Goal: Complete application form

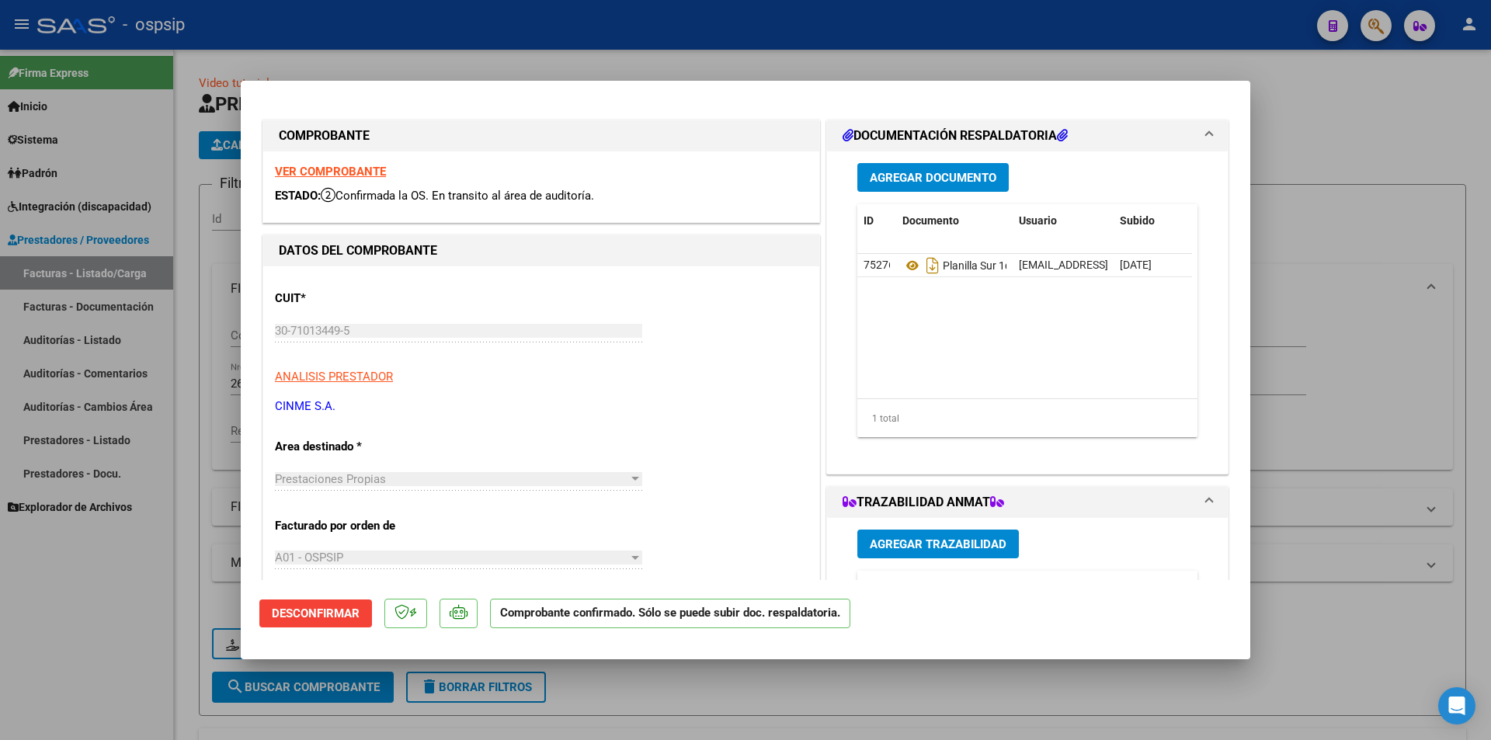
scroll to position [233, 0]
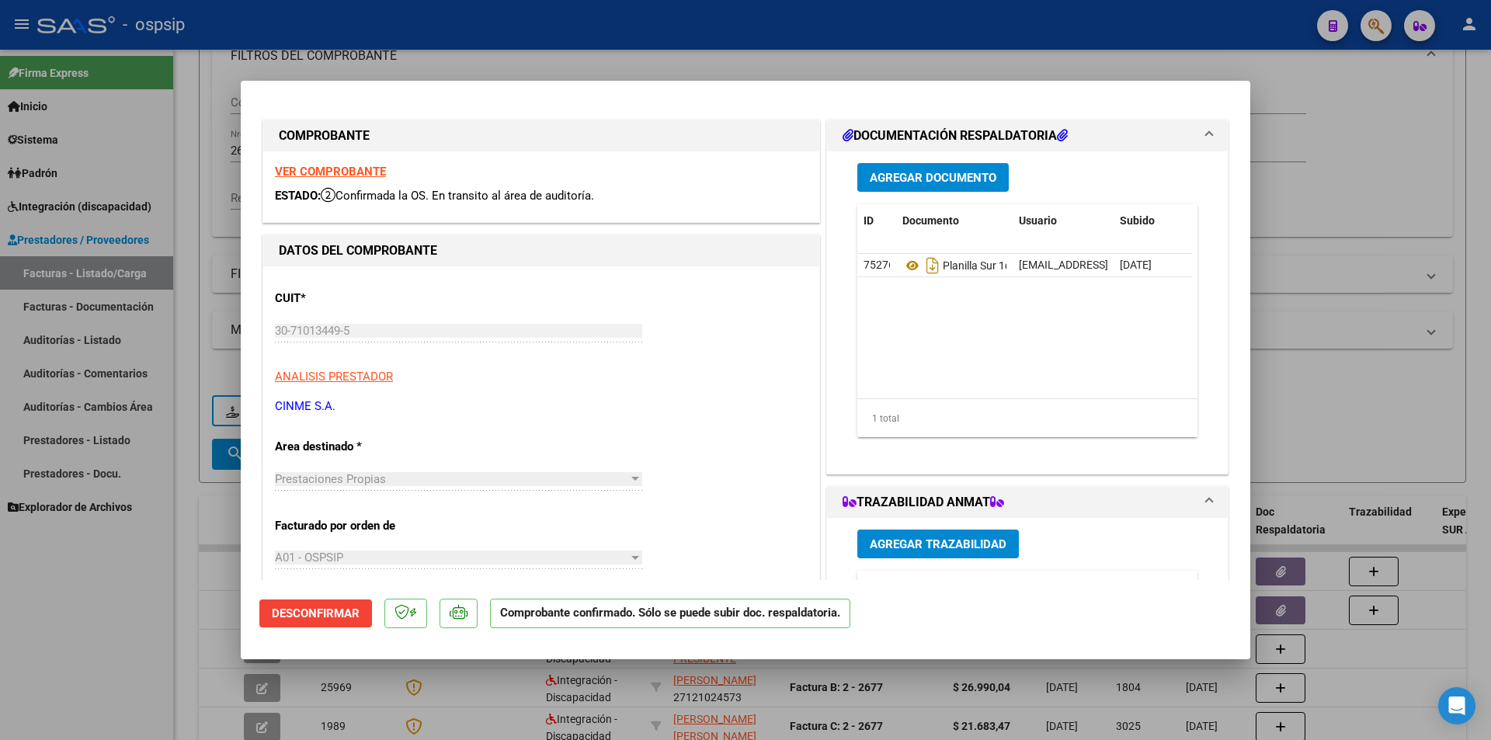
click at [1371, 40] on div at bounding box center [745, 370] width 1491 height 740
type input "$ 0,00"
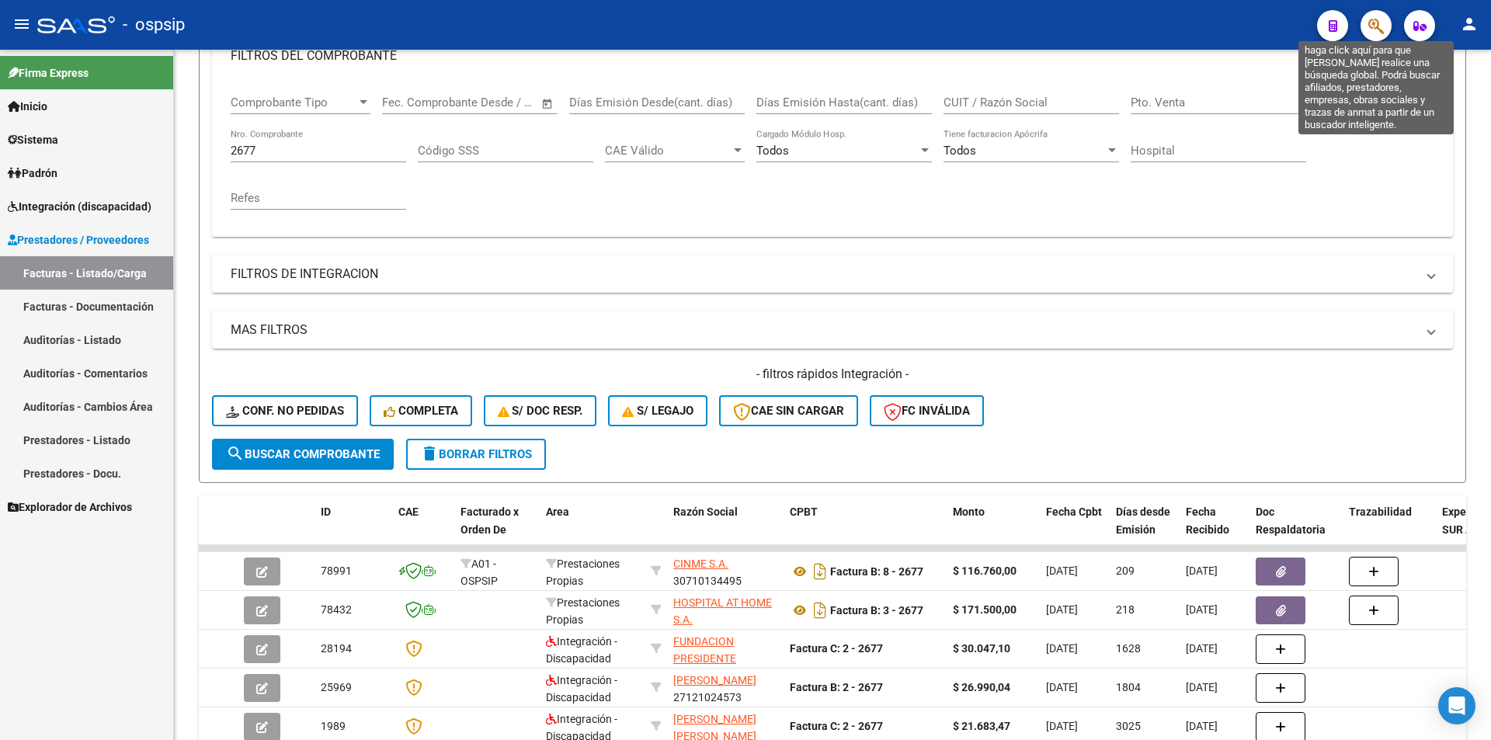
click at [1374, 28] on icon "button" at bounding box center [1376, 26] width 16 height 18
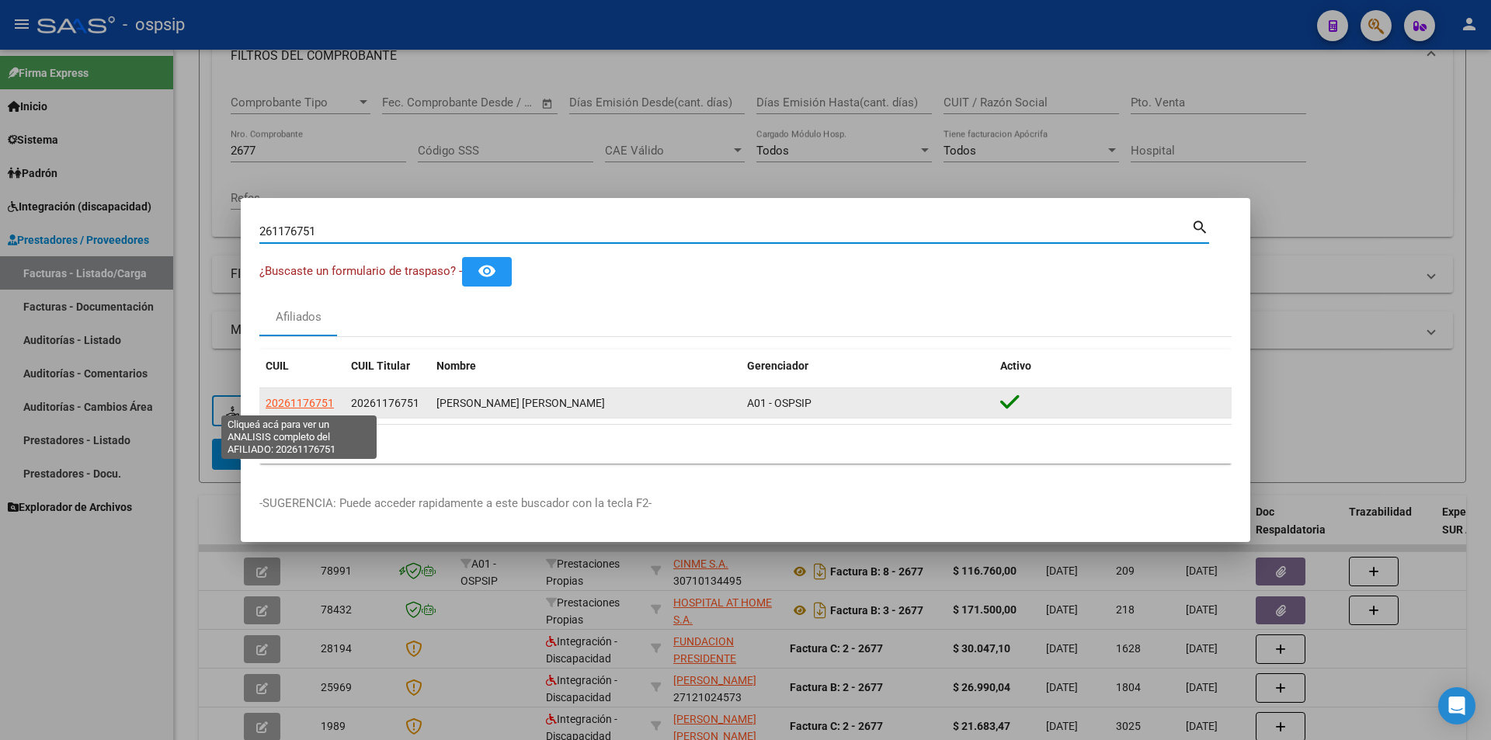
click at [307, 393] on datatable-body-cell "20261176751" at bounding box center [301, 403] width 85 height 30
click at [314, 398] on span "20261176751" at bounding box center [300, 403] width 68 height 12
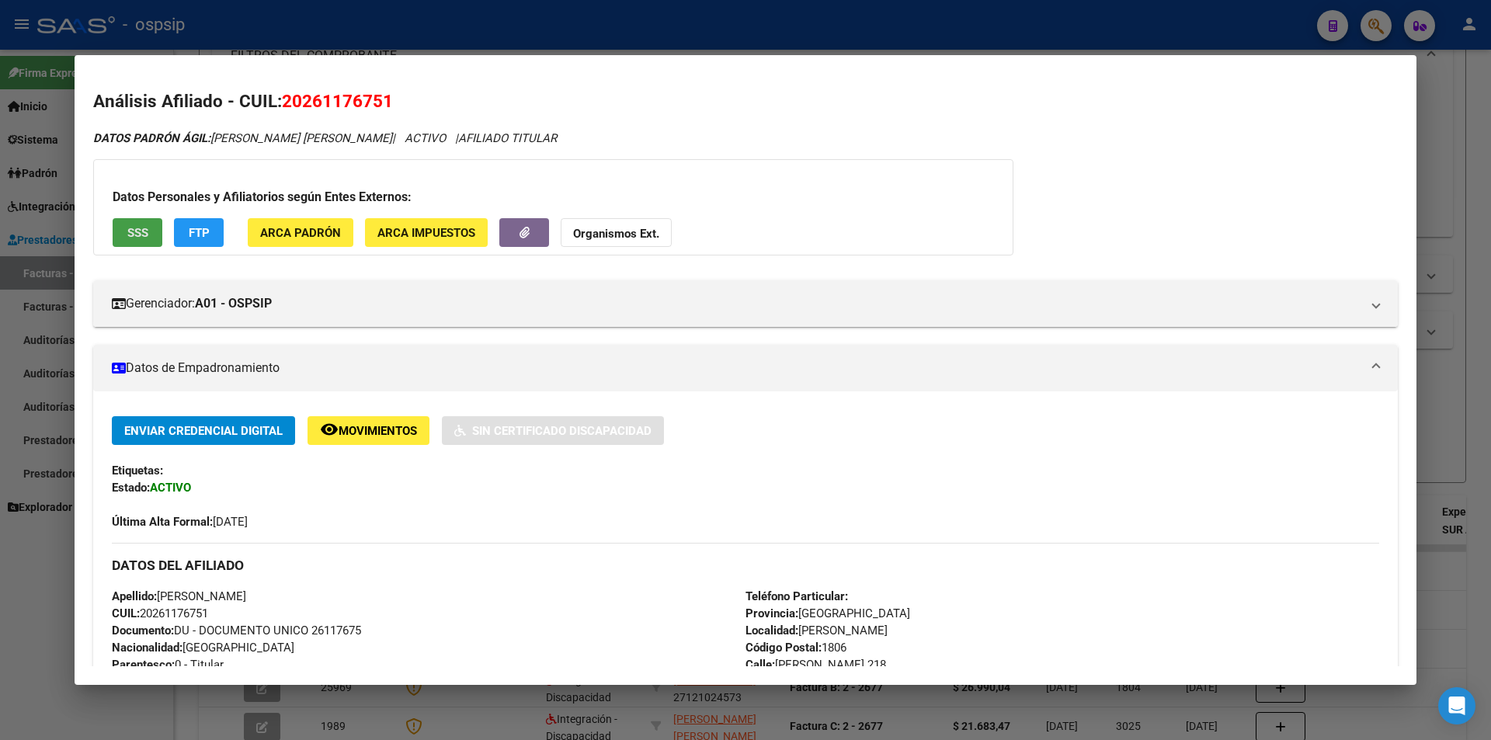
click at [141, 231] on span "SSS" at bounding box center [137, 233] width 21 height 14
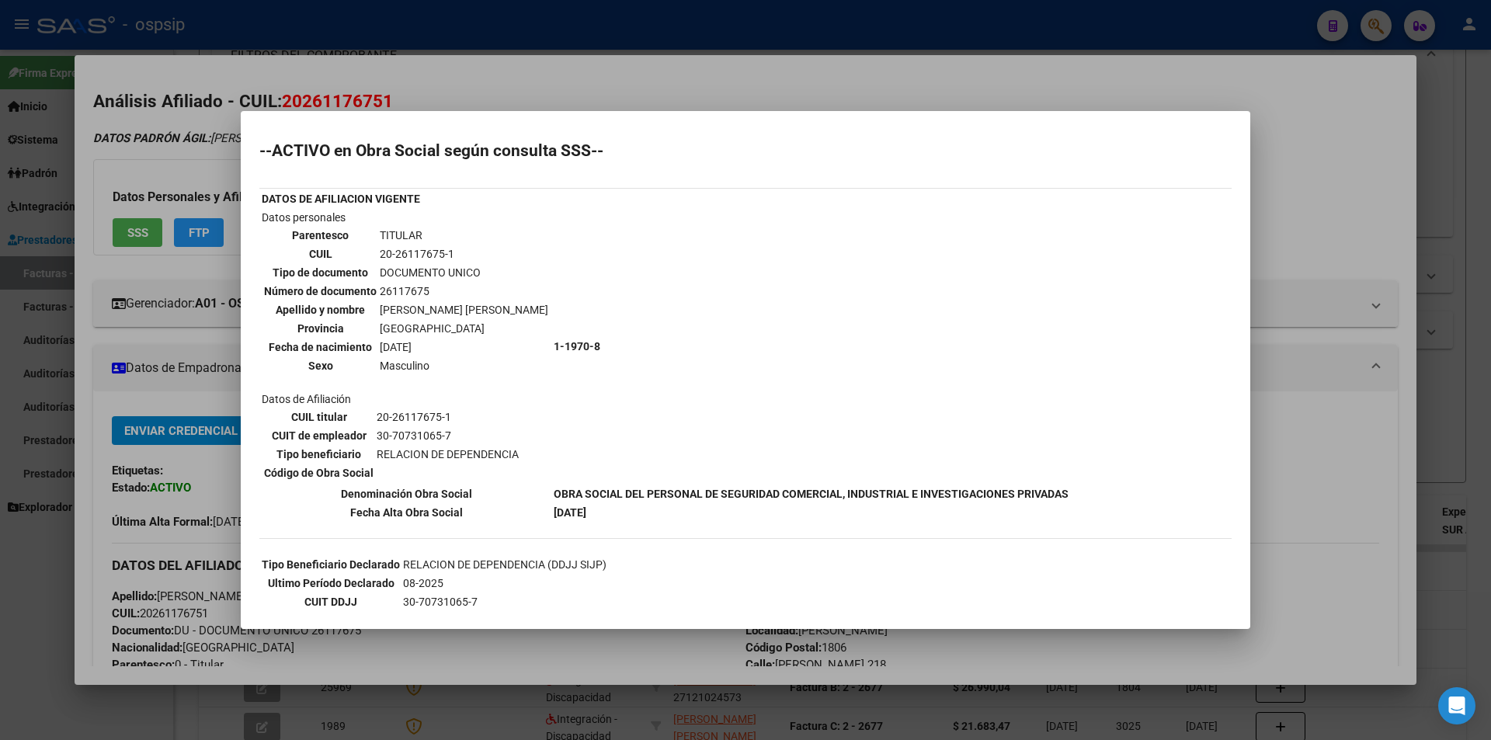
drag, startPoint x: 642, startPoint y: 38, endPoint x: 718, endPoint y: 0, distance: 85.1
click at [645, 34] on div at bounding box center [745, 370] width 1491 height 740
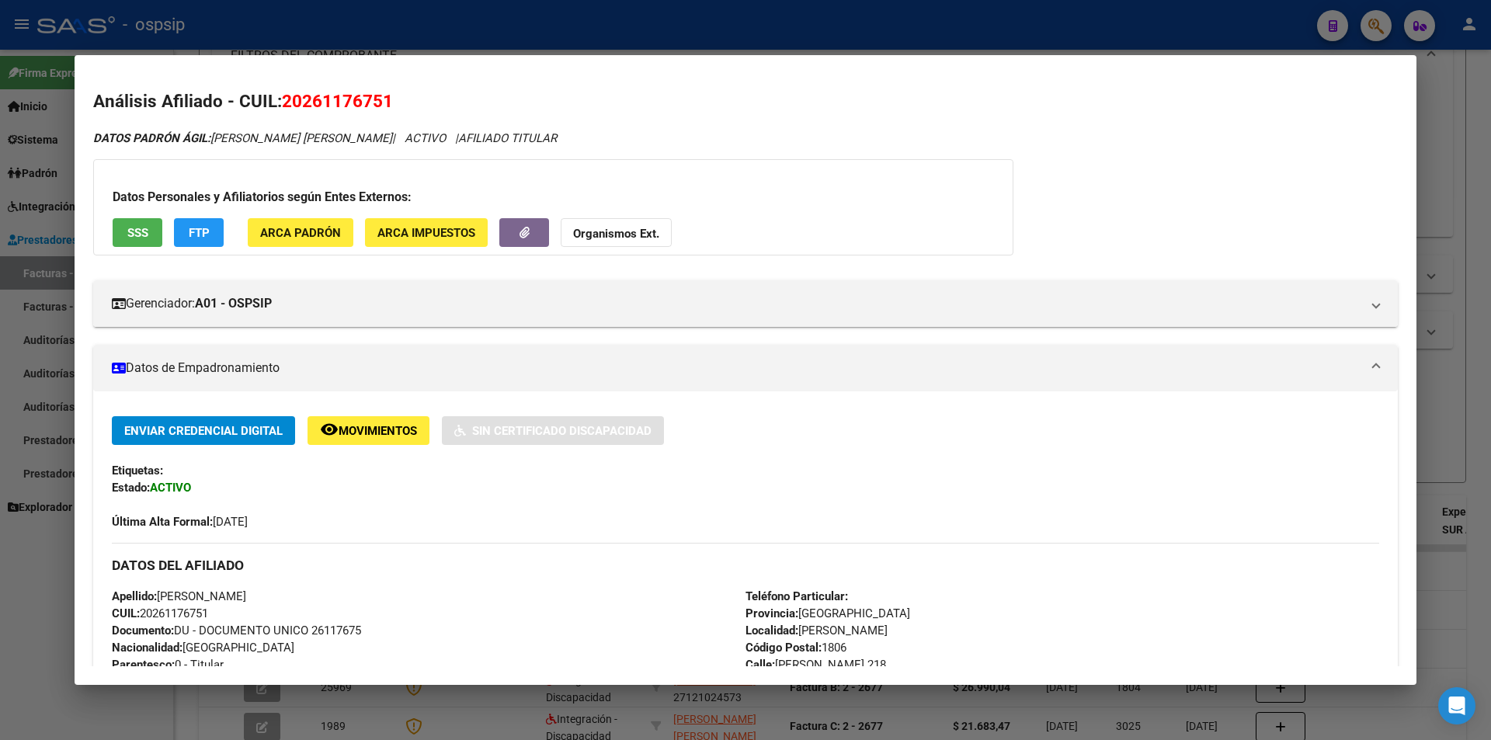
click at [868, 39] on div at bounding box center [745, 370] width 1491 height 740
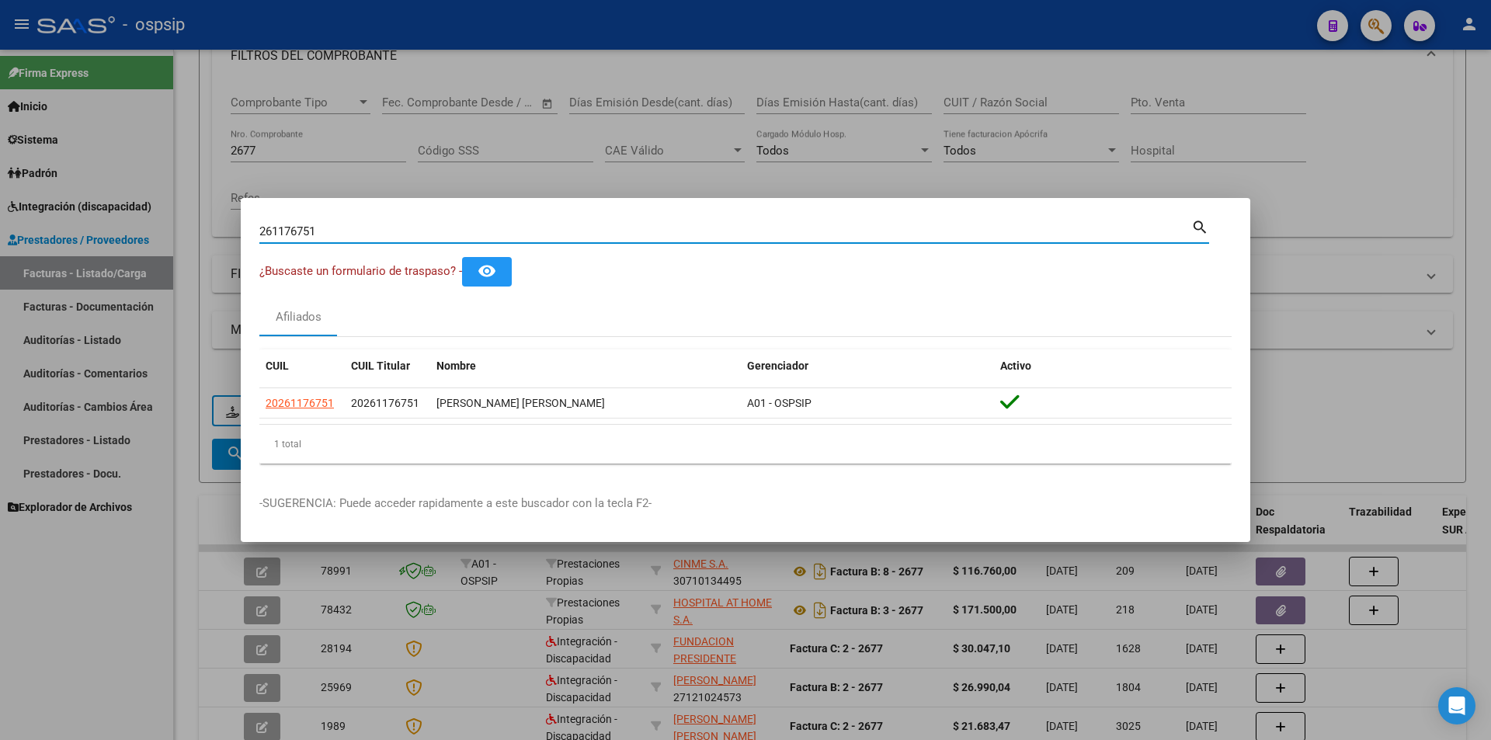
drag, startPoint x: 348, startPoint y: 231, endPoint x: 115, endPoint y: 238, distance: 233.1
click at [115, 238] on div "261176751 Buscar (apellido, dni, cuil, nro traspaso, cuit, obra social) search …" at bounding box center [745, 370] width 1491 height 740
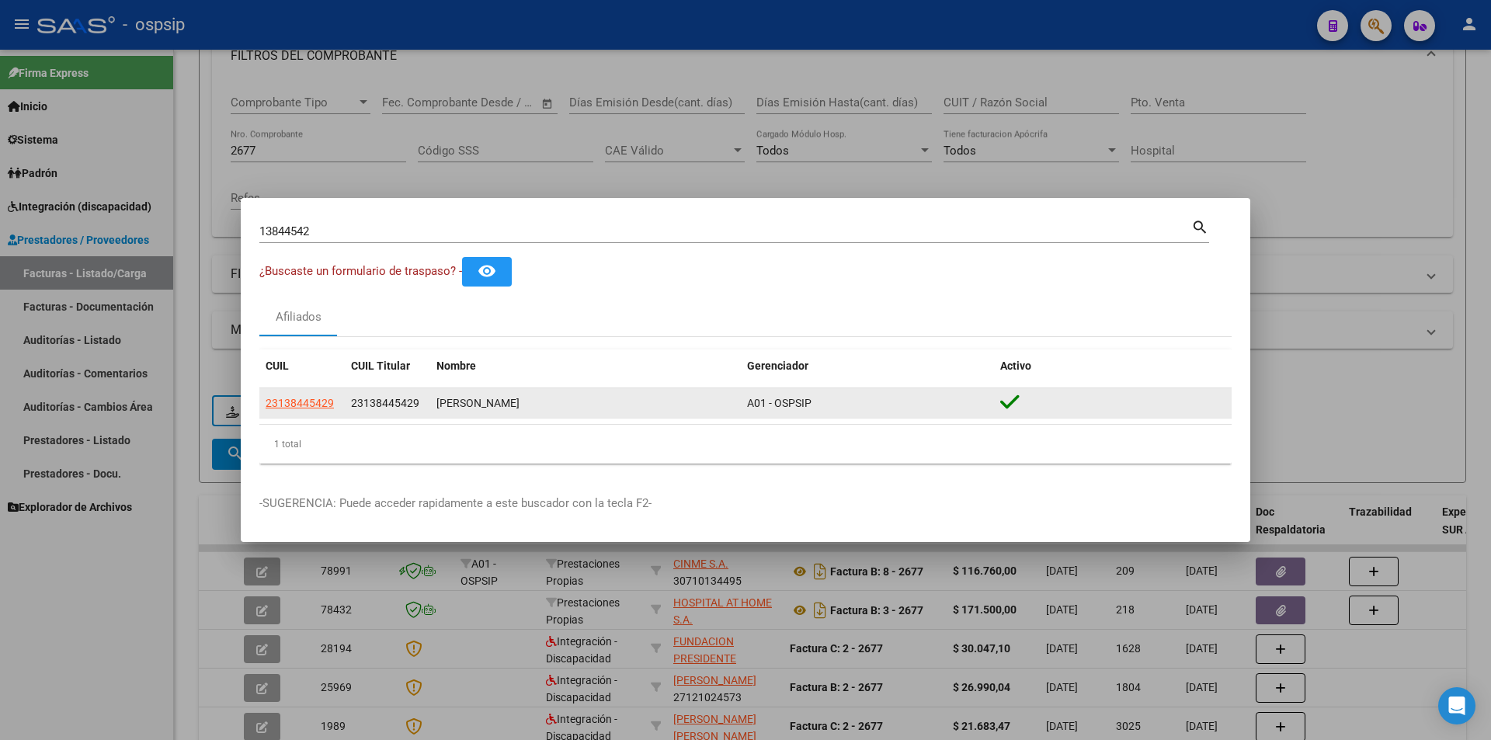
drag, startPoint x: 334, startPoint y: 401, endPoint x: 271, endPoint y: 401, distance: 62.9
click at [266, 401] on div "23138445429" at bounding box center [302, 404] width 73 height 18
copy span "23138445429"
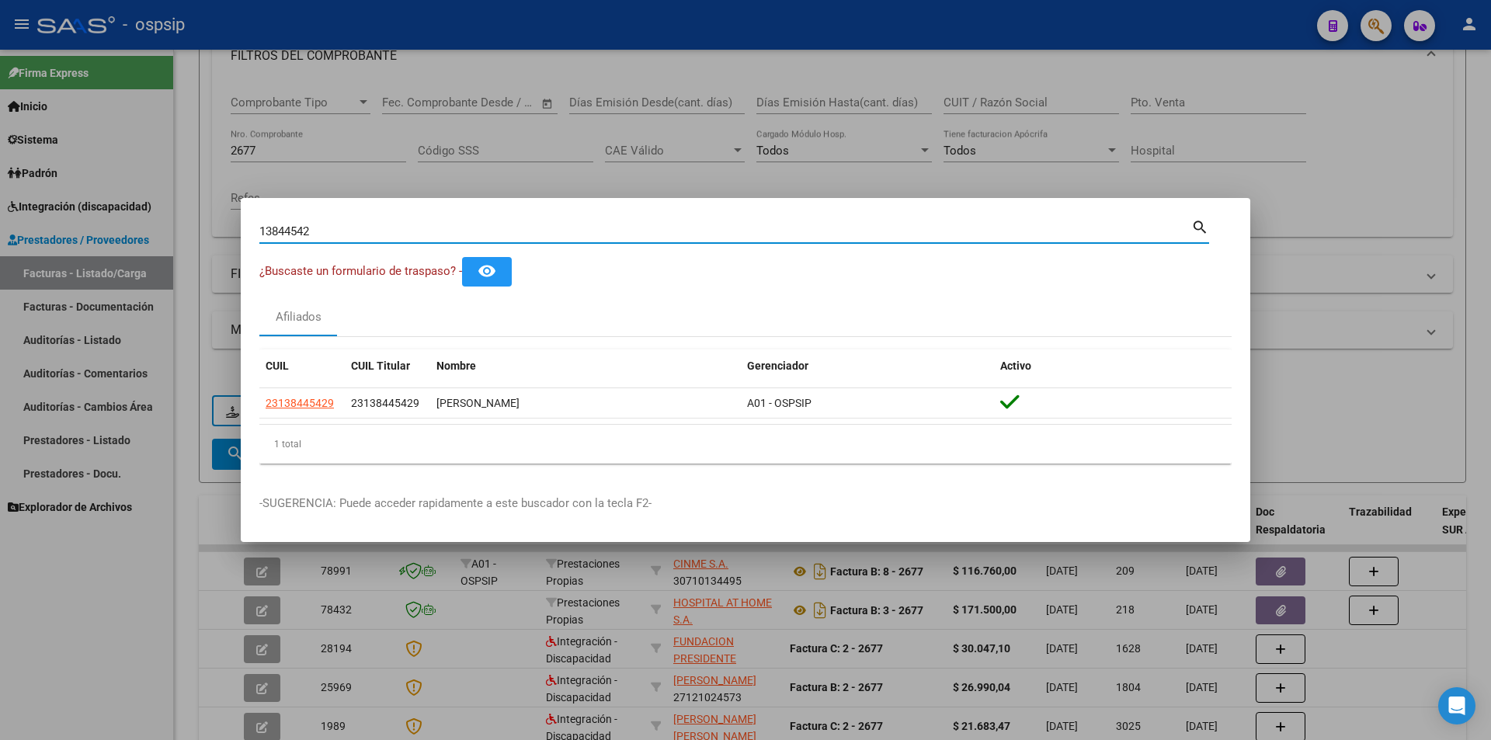
drag, startPoint x: 217, startPoint y: 217, endPoint x: 204, endPoint y: 217, distance: 12.4
click at [204, 217] on div "13844542 Buscar (apellido, dni, cuil, nro traspaso, cuit, obra social) search ¿…" at bounding box center [745, 370] width 1491 height 740
type input "13092984"
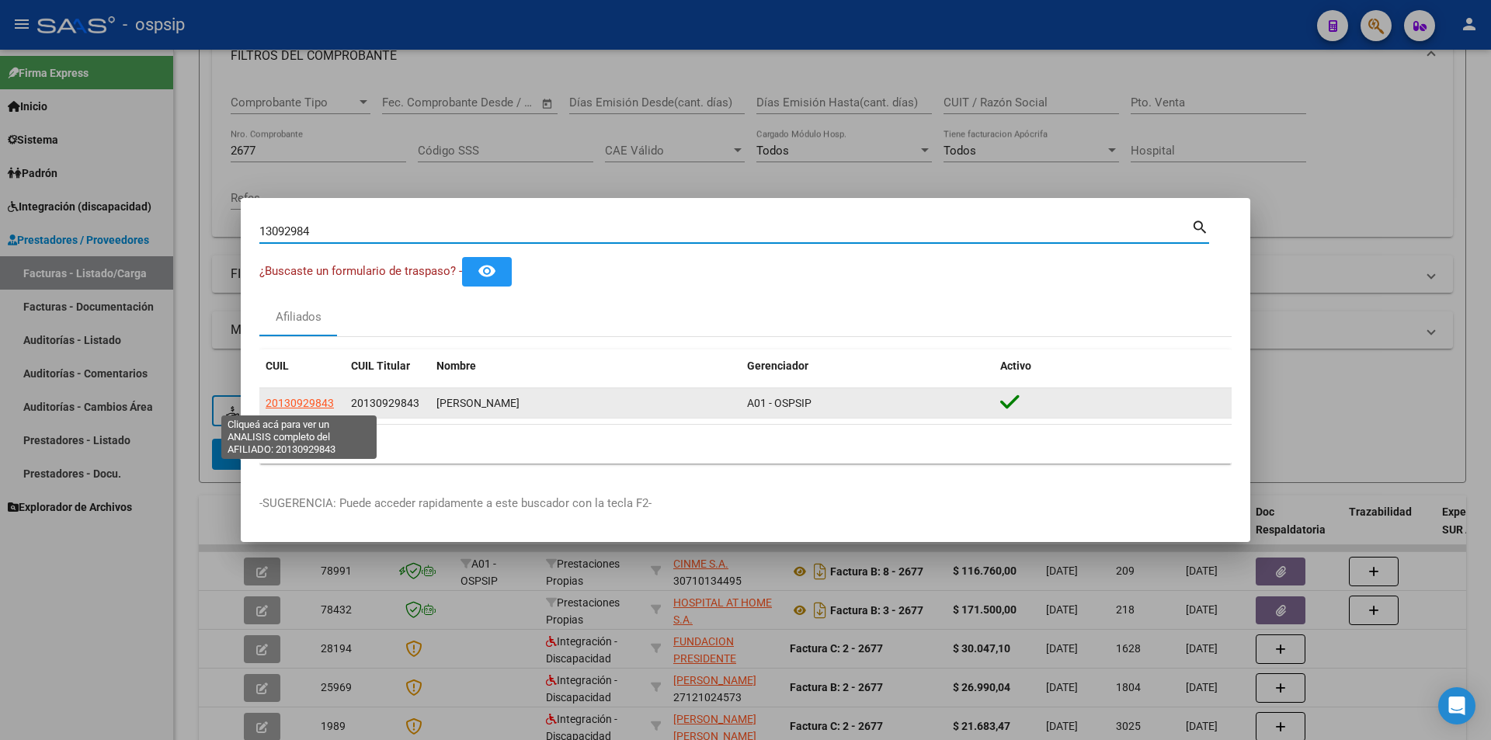
click at [322, 401] on span "20130929843" at bounding box center [300, 403] width 68 height 12
type textarea "20130929843"
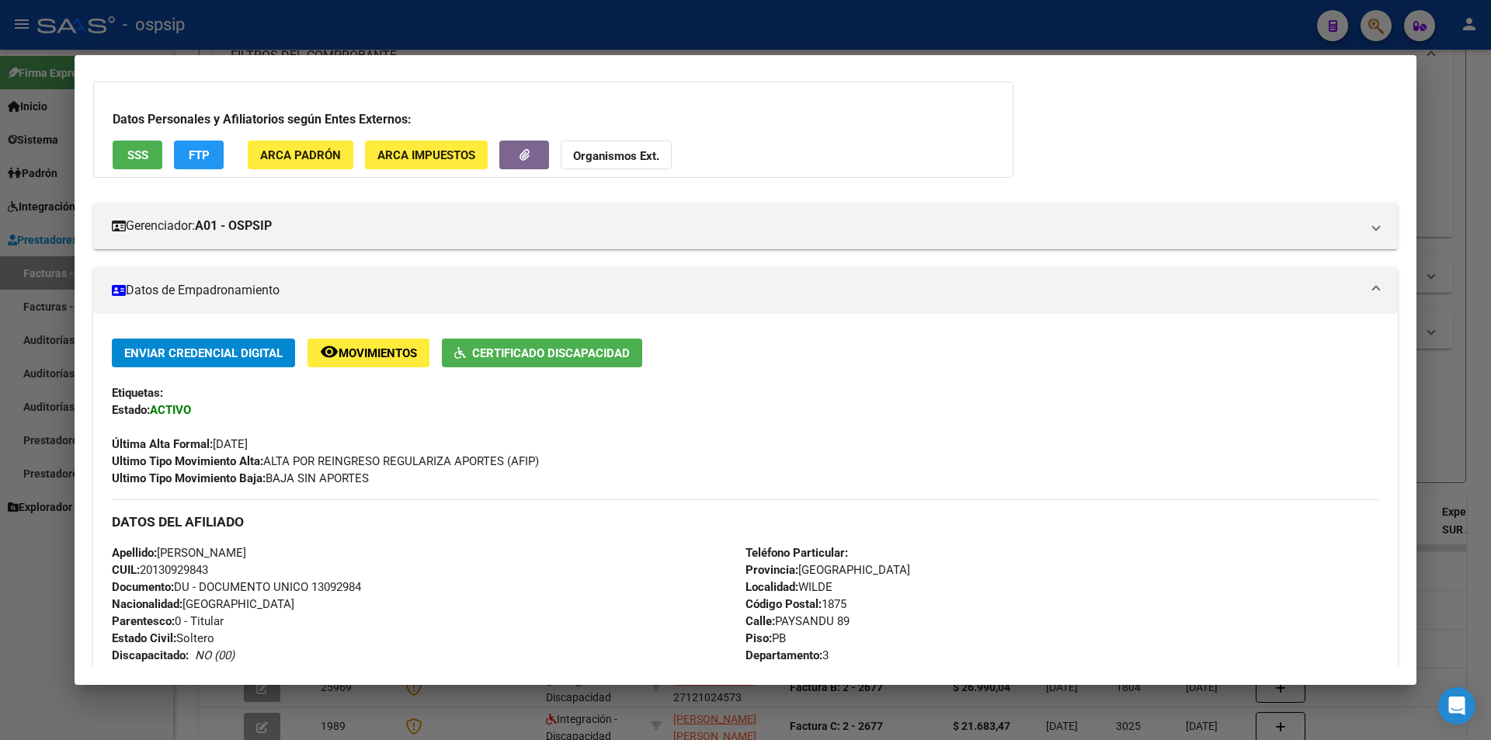
scroll to position [155, 0]
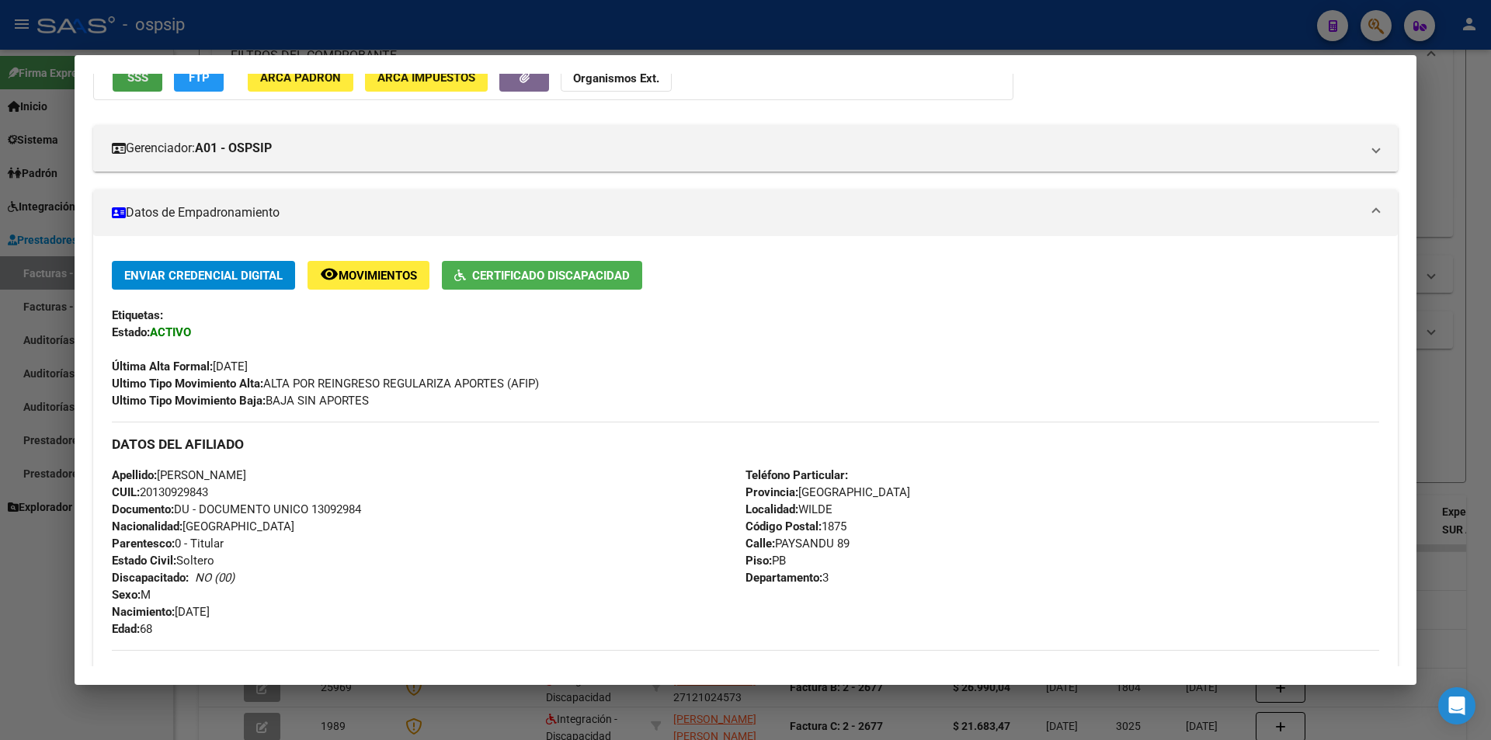
click at [143, 83] on span "SSS" at bounding box center [137, 78] width 21 height 14
